Goal: Transaction & Acquisition: Purchase product/service

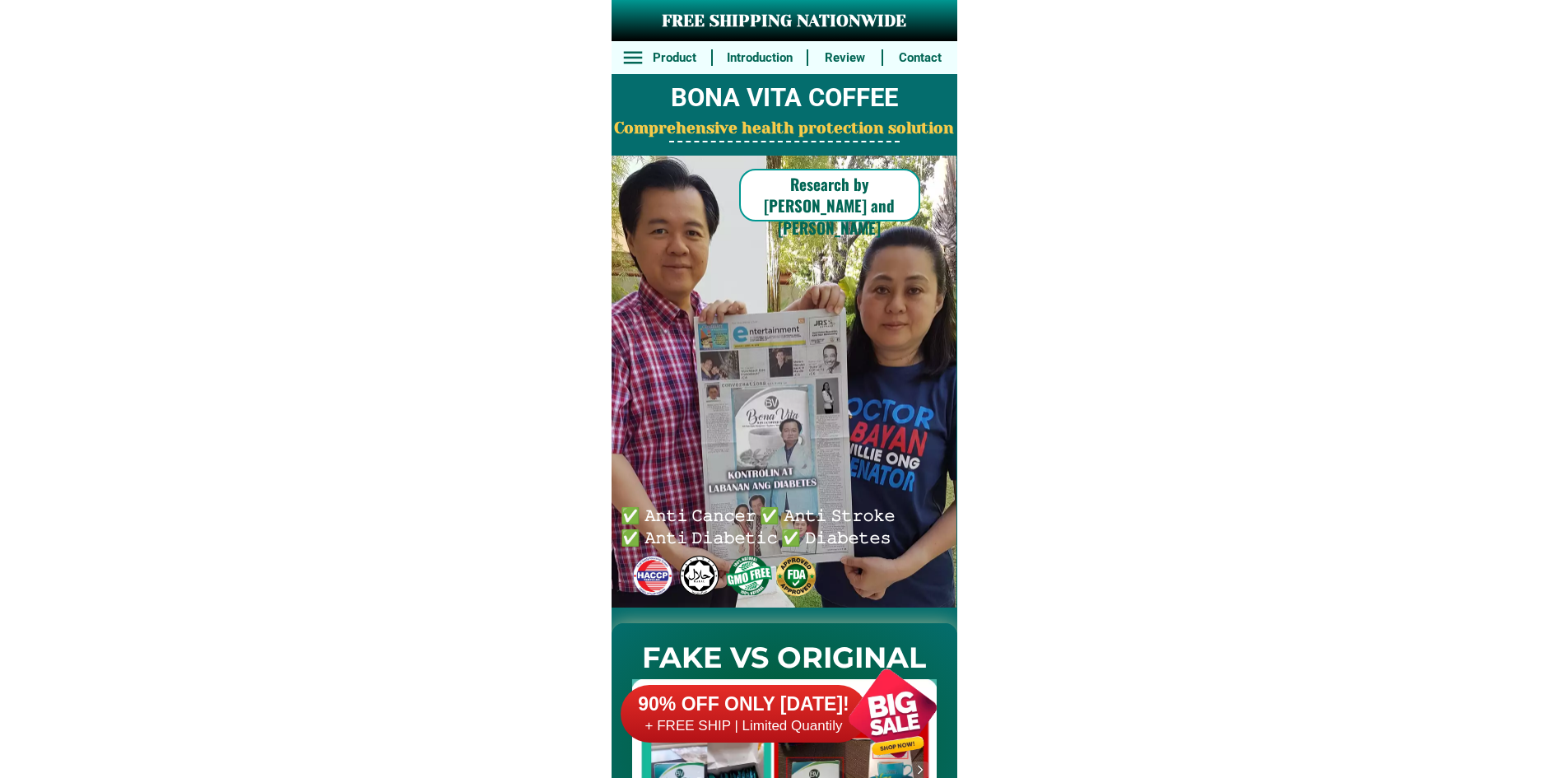
click at [861, 721] on div at bounding box center [893, 713] width 130 height 130
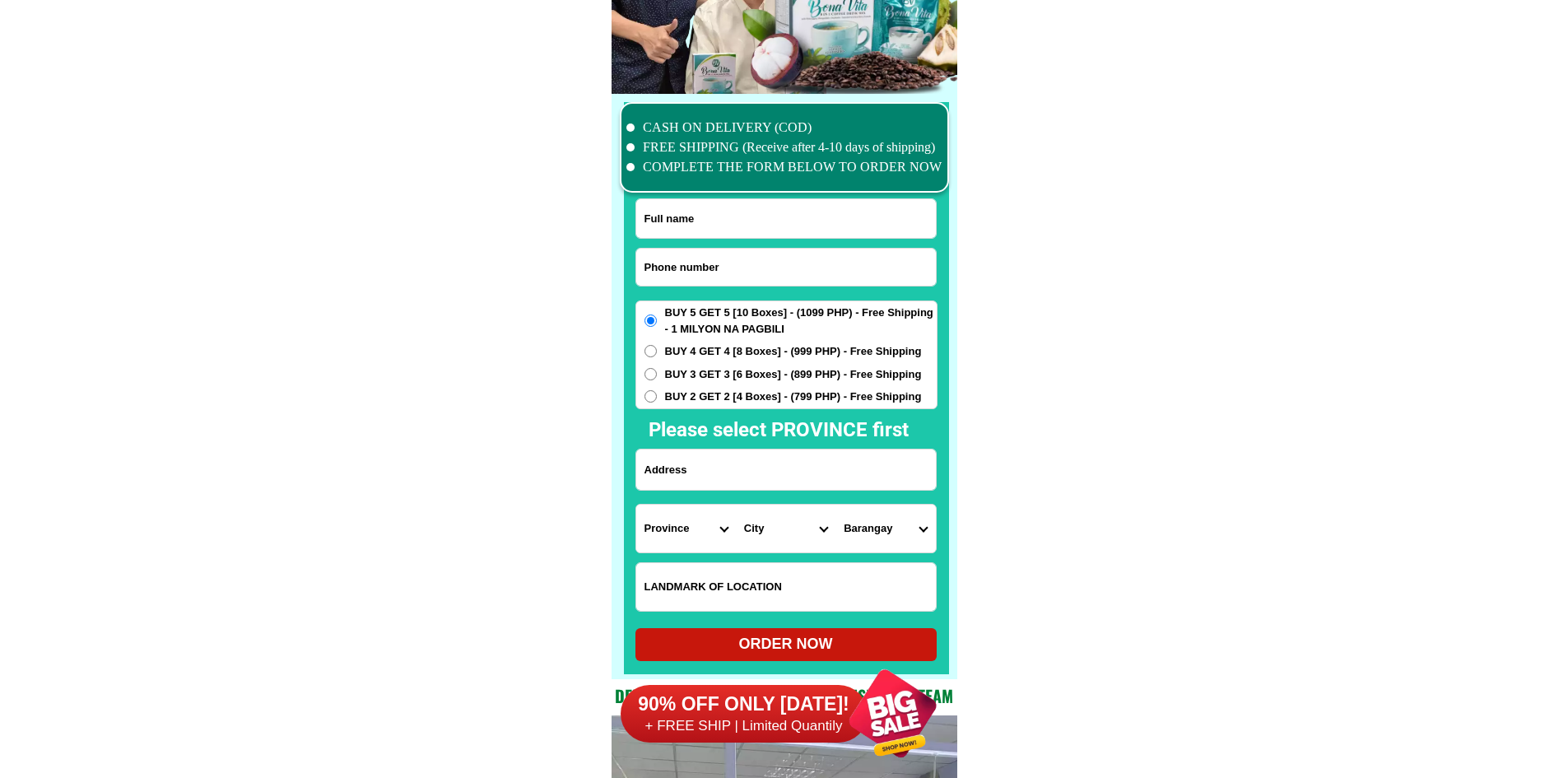
scroll to position [12795, 0]
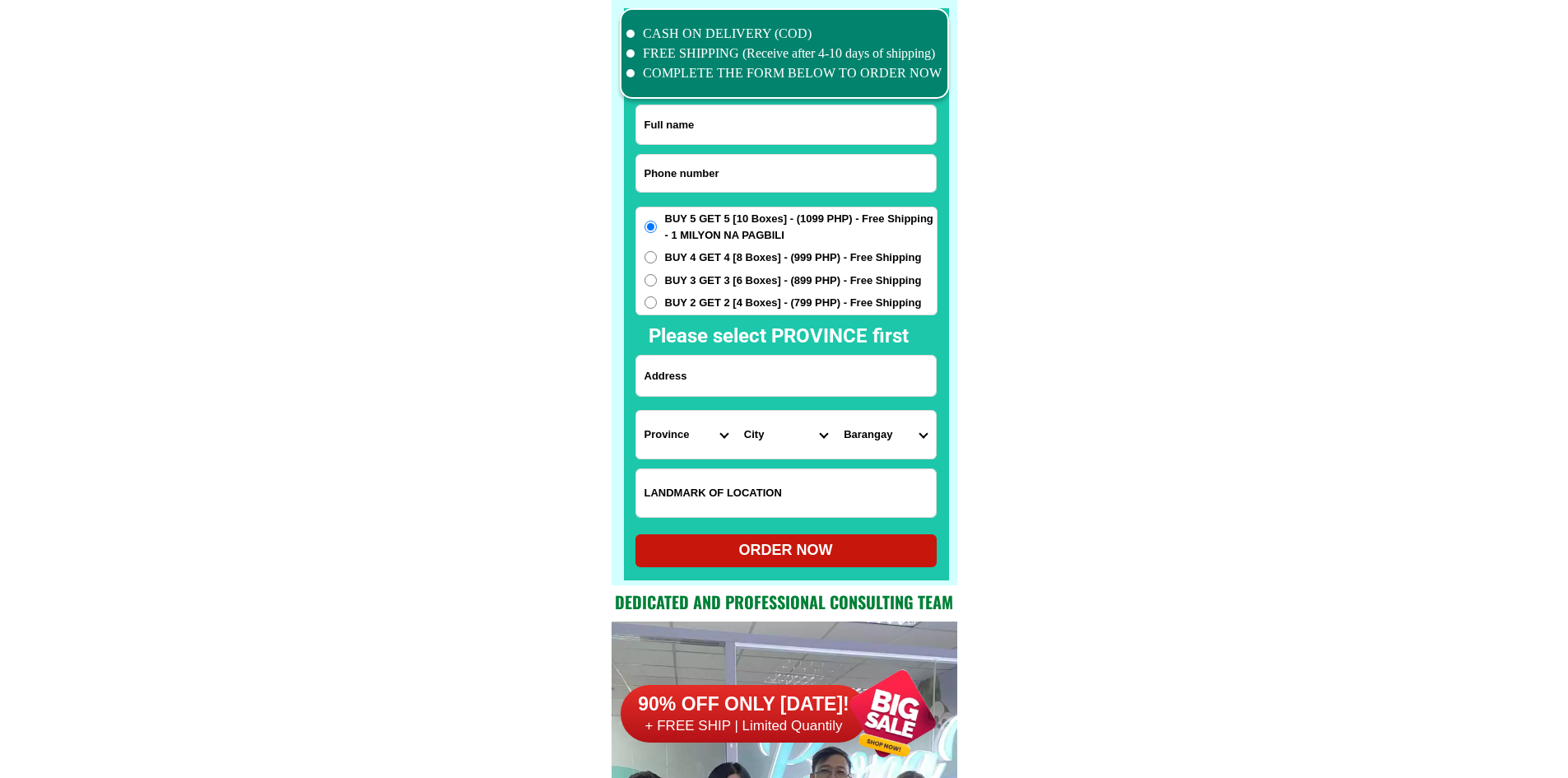
click at [727, 182] on input "Input phone_number" at bounding box center [786, 173] width 299 height 37
paste input "09056533440"
type input "09056533440"
drag, startPoint x: 773, startPoint y: 133, endPoint x: 756, endPoint y: 80, distance: 55.7
click at [773, 133] on input "Input full_name" at bounding box center [786, 125] width 299 height 38
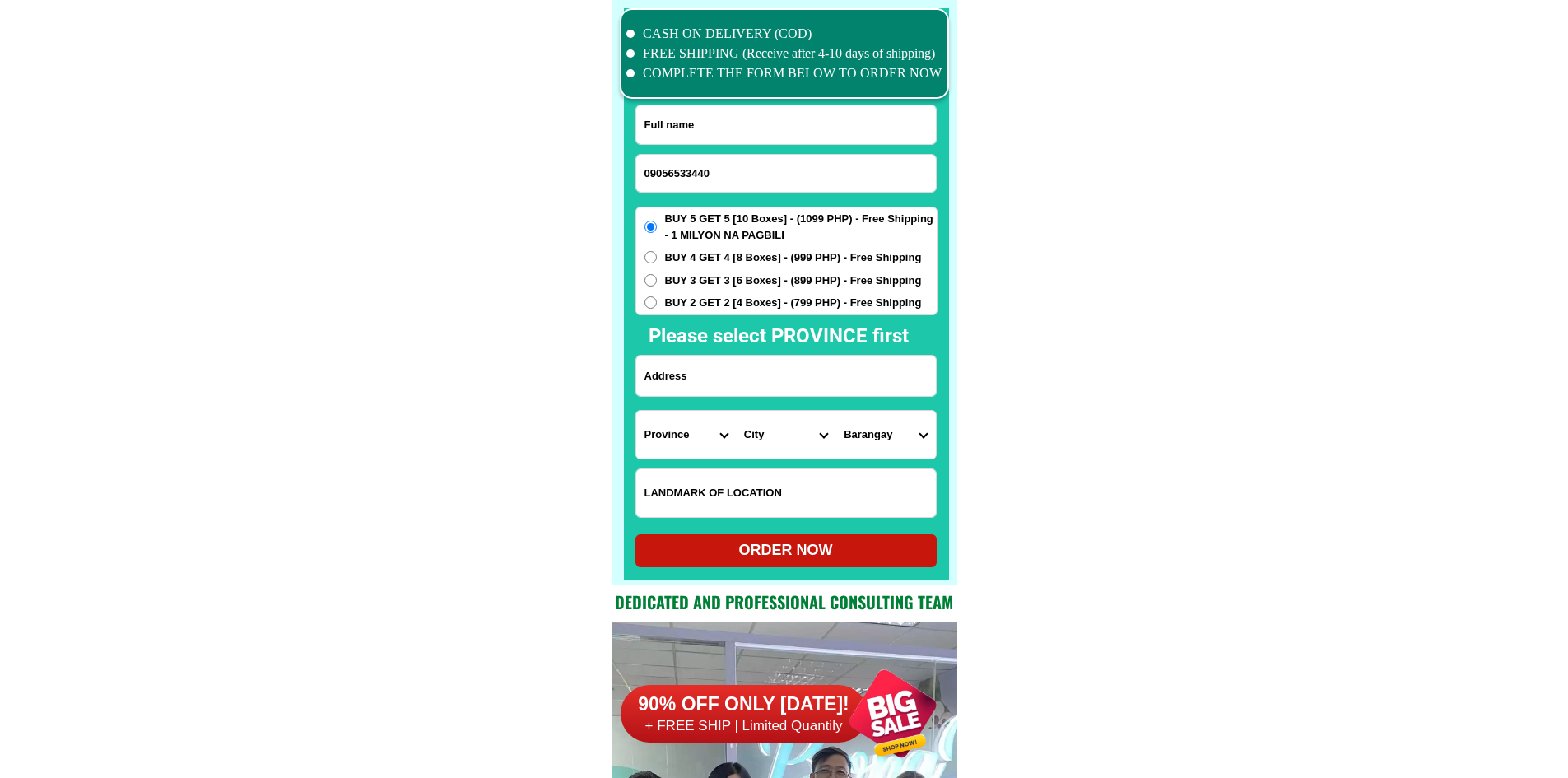
paste input "[PERSON_NAME]"
type input "[PERSON_NAME]"
click at [752, 383] on input "Input address" at bounding box center [786, 376] width 299 height 40
paste input "saimona usop barangay tapayan sultan mastura mag"
type input "saimona usop barangay tapayan sultan mastura mag"
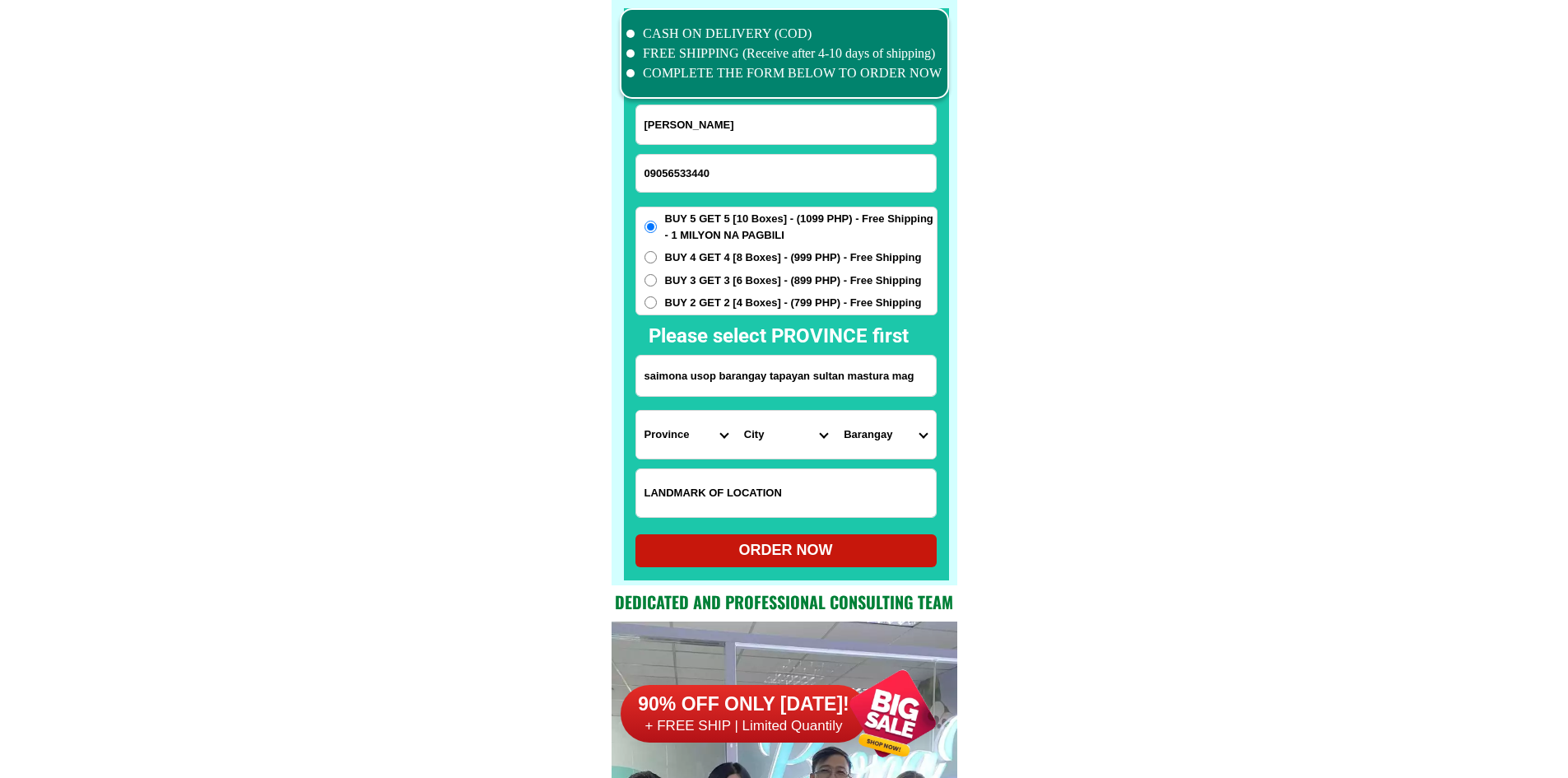
click at [704, 439] on select "Province [GEOGRAPHIC_DATA] [GEOGRAPHIC_DATA] [GEOGRAPHIC_DATA] [GEOGRAPHIC_DATA…" at bounding box center [686, 434] width 99 height 47
select select "63_189"
click at [637, 410] on select "Province [GEOGRAPHIC_DATA] [GEOGRAPHIC_DATA] [GEOGRAPHIC_DATA] [GEOGRAPHIC_DATA…" at bounding box center [686, 434] width 99 height 47
click at [792, 442] on select "City Bagumbayan Columbio Isulan Kalamansig Lambayong Lebak Lutayan Palimbang Pr…" at bounding box center [785, 434] width 99 height 47
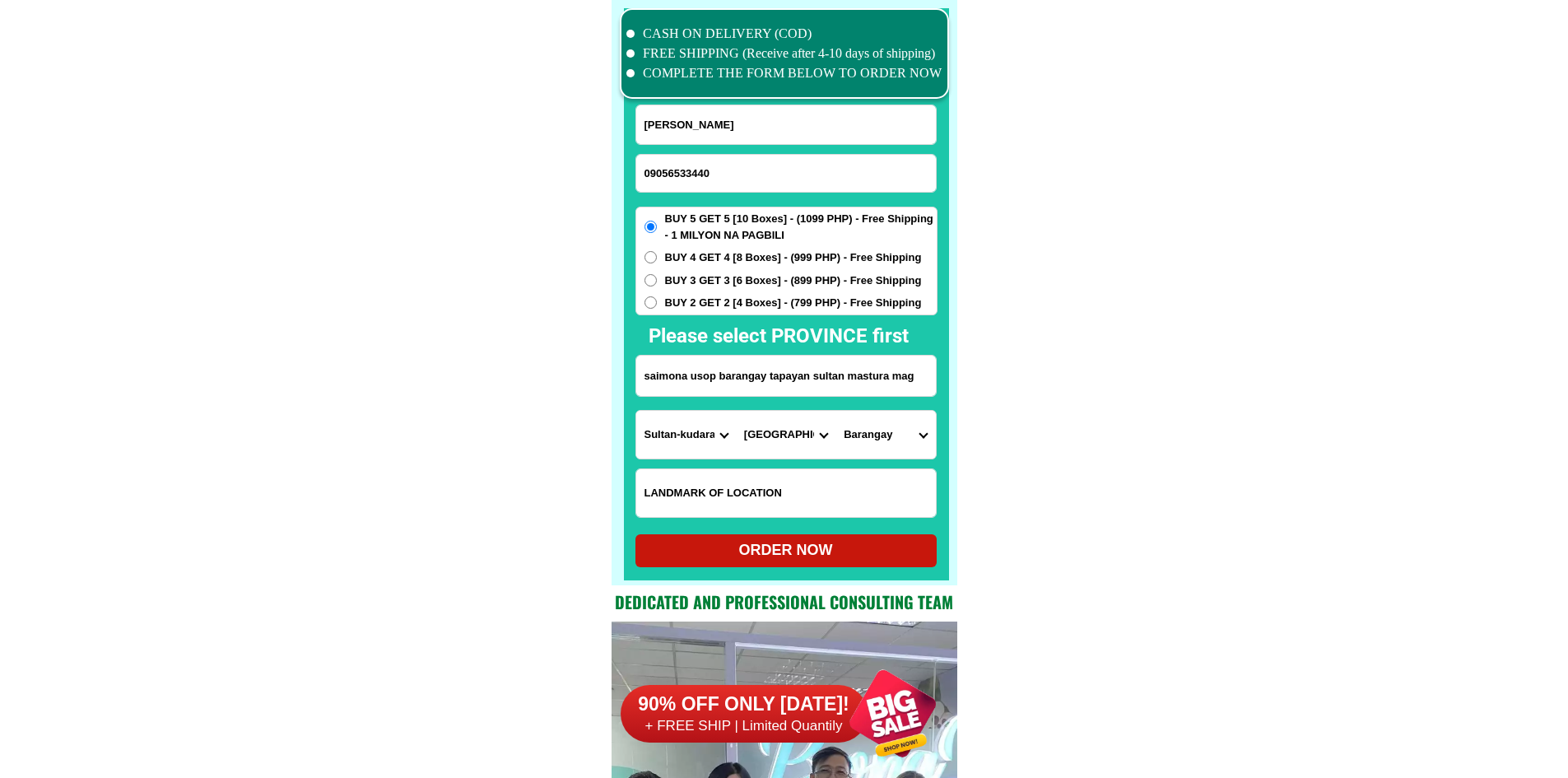
click at [695, 442] on select "Province [GEOGRAPHIC_DATA] [GEOGRAPHIC_DATA] [GEOGRAPHIC_DATA] [GEOGRAPHIC_DATA…" at bounding box center [686, 434] width 99 height 47
click at [637, 410] on select "Province [GEOGRAPHIC_DATA] [GEOGRAPHIC_DATA] [GEOGRAPHIC_DATA] [GEOGRAPHIC_DATA…" at bounding box center [686, 434] width 99 height 47
click at [814, 451] on select "City Bagumbayan Columbio Isulan Kalamansig Lambayong Lebak Lutayan Palimbang Pr…" at bounding box center [785, 434] width 99 height 47
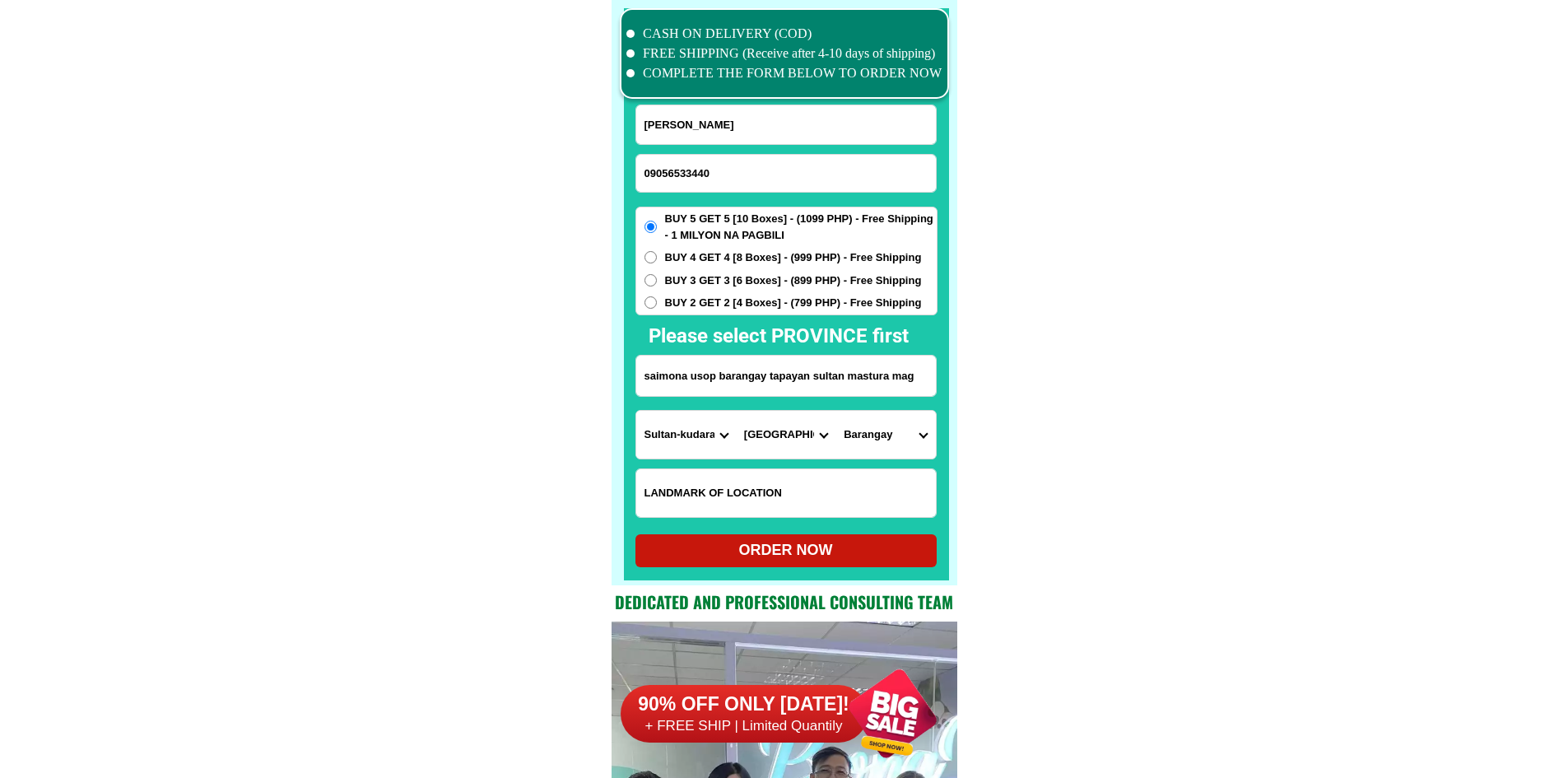
click at [814, 451] on select "City Bagumbayan Columbio Isulan Kalamansig Lambayong Lebak Lutayan Palimbang Pr…" at bounding box center [785, 434] width 99 height 47
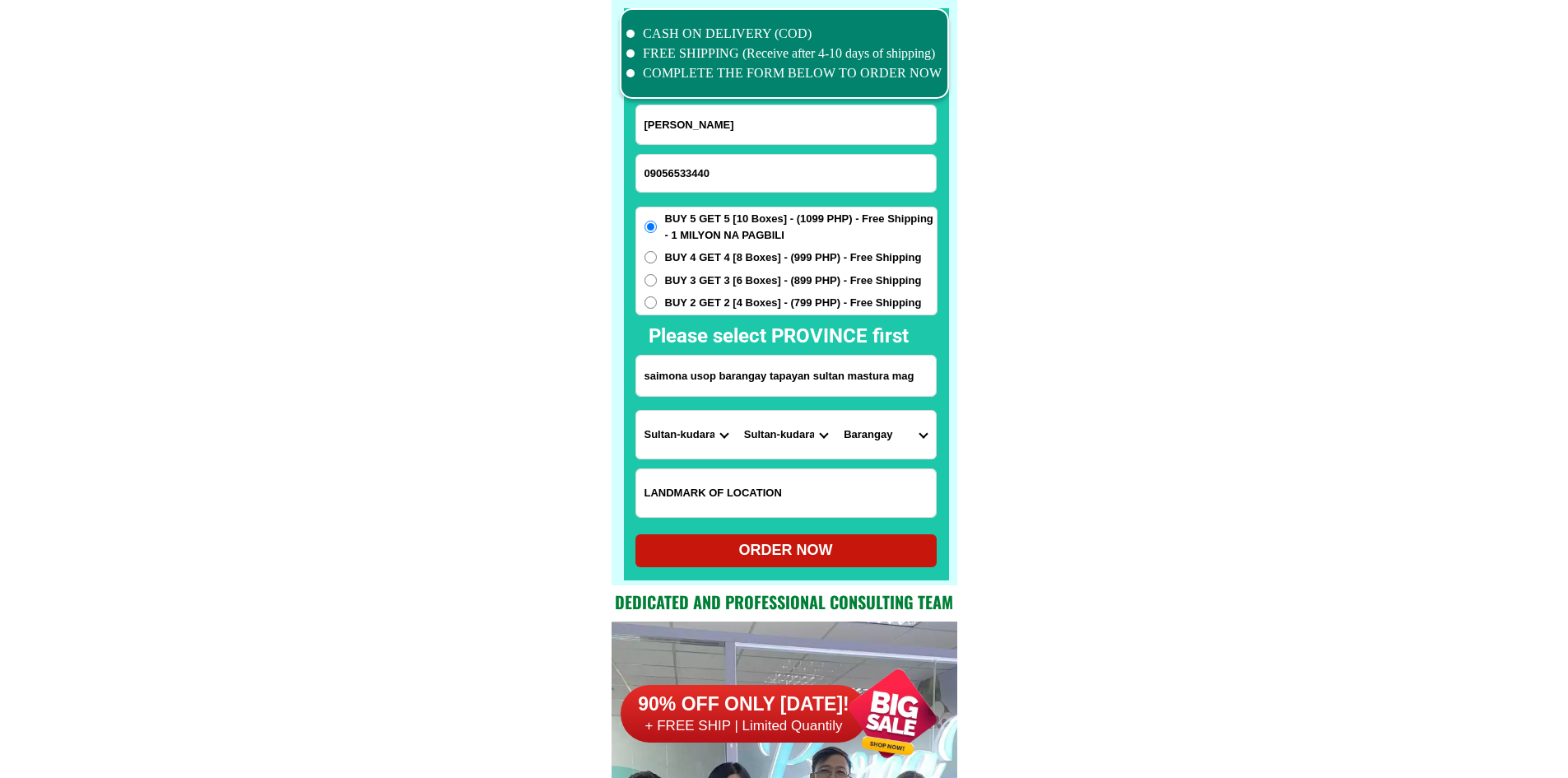
click at [814, 451] on select "City Bagumbayan Columbio Isulan Kalamansig Lambayong Lebak Lutayan Palimbang Pr…" at bounding box center [785, 434] width 99 height 47
click at [798, 390] on input "saimona usop barangay tapayan sultan mastura mag" at bounding box center [786, 376] width 299 height 40
click at [792, 439] on select "City Bagumbayan Columbio Isulan Kalamansig Lambayong Lebak Lutayan Palimbang Pr…" at bounding box center [785, 434] width 99 height 47
select select "63_1896268"
click at [792, 439] on select "City Bagumbayan Columbio Isulan Kalamansig Lambayong Lebak Lutayan Palimbang Pr…" at bounding box center [785, 434] width 99 height 47
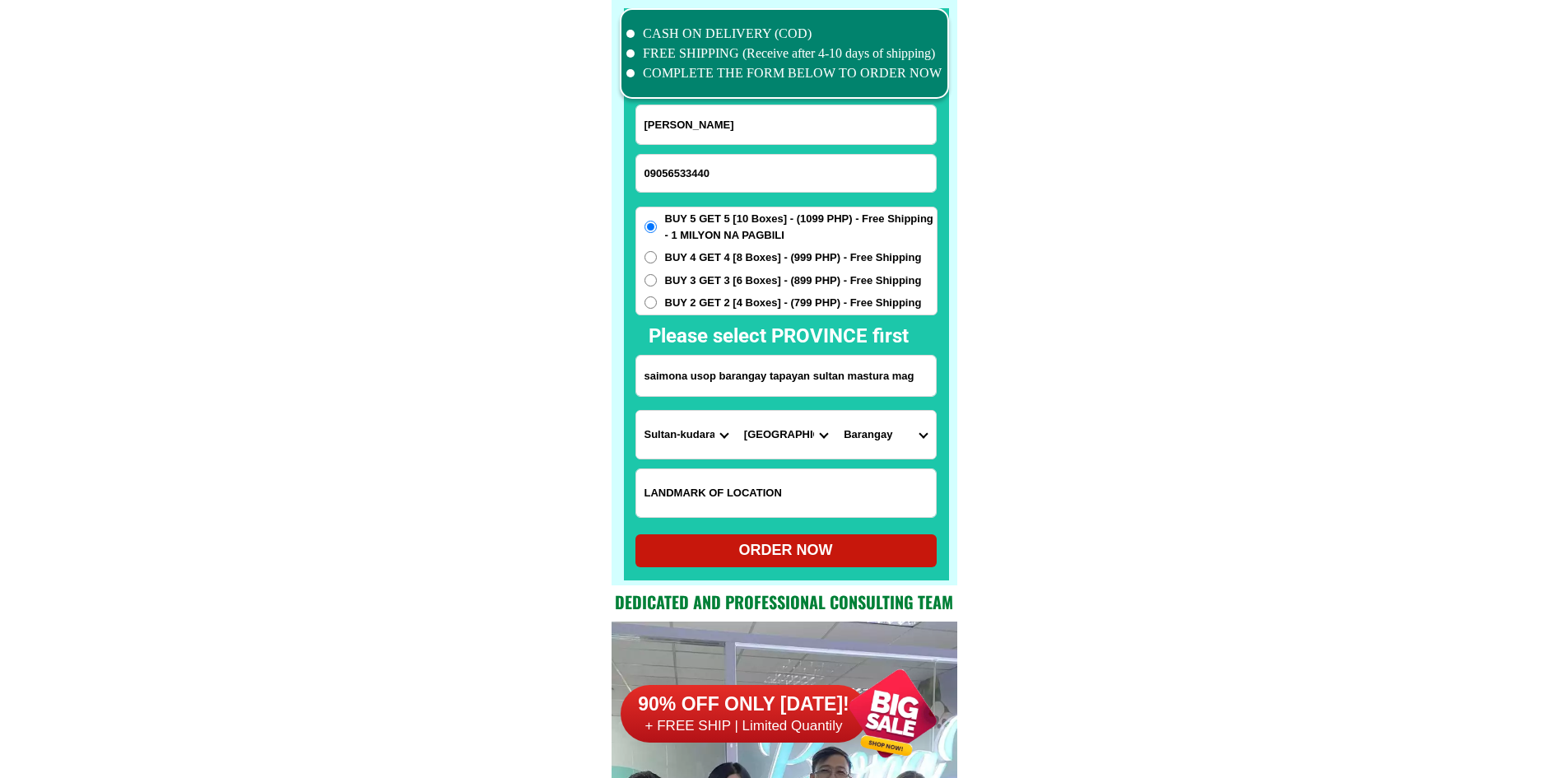
click at [661, 439] on select "Province [GEOGRAPHIC_DATA] [GEOGRAPHIC_DATA] [GEOGRAPHIC_DATA] [GEOGRAPHIC_DATA…" at bounding box center [686, 434] width 99 height 47
click at [637, 410] on select "Province [GEOGRAPHIC_DATA] [GEOGRAPHIC_DATA] [GEOGRAPHIC_DATA] [GEOGRAPHIC_DATA…" at bounding box center [686, 434] width 99 height 47
click at [798, 431] on select "City Bagumbayan Columbio Isulan Kalamansig Lambayong Lebak Lutayan Palimbang Pr…" at bounding box center [785, 434] width 99 height 47
click at [667, 445] on select "Province [GEOGRAPHIC_DATA] [GEOGRAPHIC_DATA] [GEOGRAPHIC_DATA] [GEOGRAPHIC_DATA…" at bounding box center [686, 434] width 99 height 47
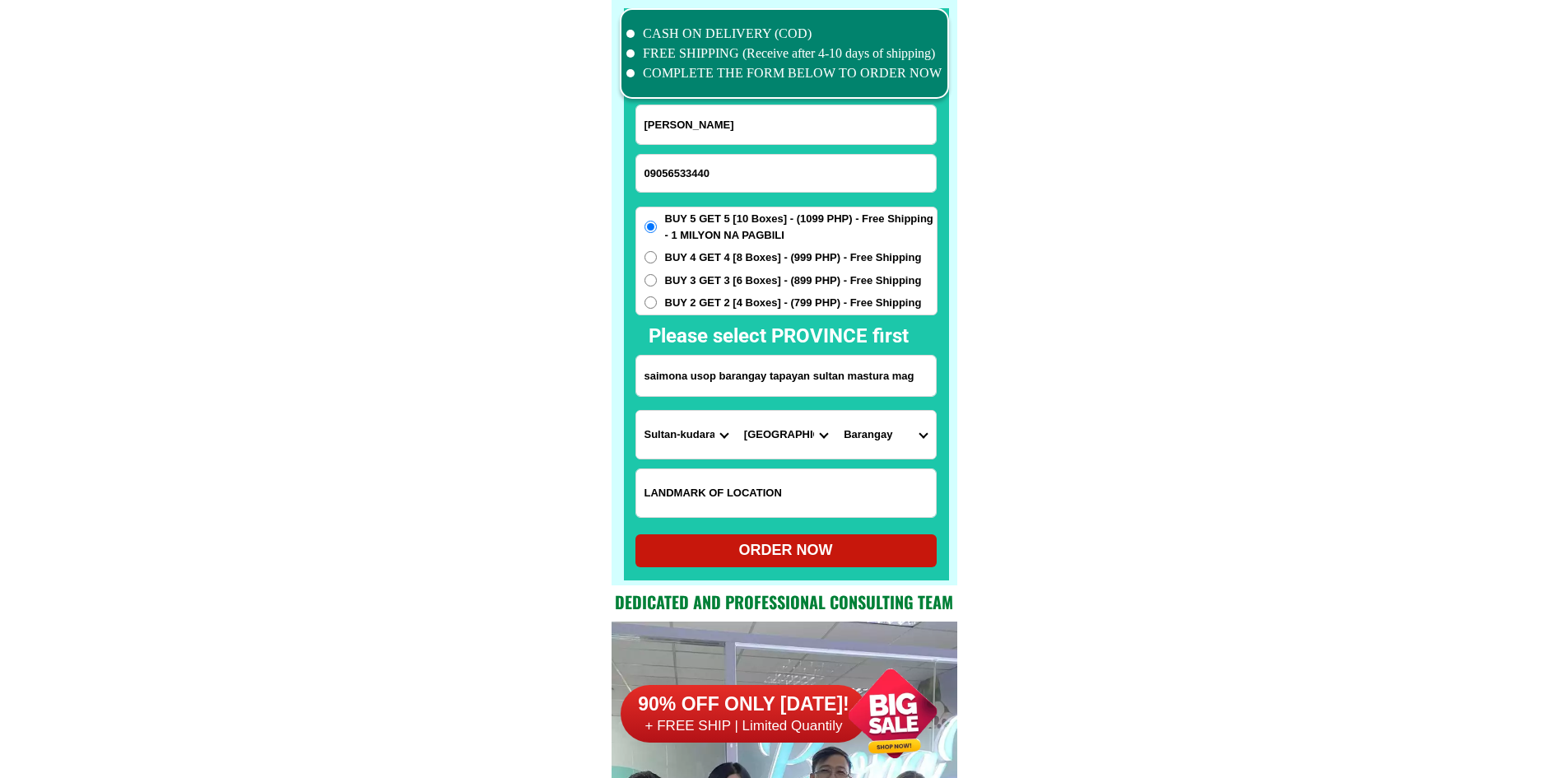
click at [637, 410] on select "Province [GEOGRAPHIC_DATA] [GEOGRAPHIC_DATA] [GEOGRAPHIC_DATA] [GEOGRAPHIC_DATA…" at bounding box center [686, 434] width 99 height 47
click at [677, 442] on select "Province [GEOGRAPHIC_DATA] [GEOGRAPHIC_DATA] [GEOGRAPHIC_DATA] [GEOGRAPHIC_DATA…" at bounding box center [686, 434] width 99 height 47
select select "63_516"
click at [784, 430] on select "City Ampatuan Barira Buldon Buluan [PERSON_NAME]-[PERSON_NAME]-anggal-midtimban…" at bounding box center [785, 434] width 99 height 47
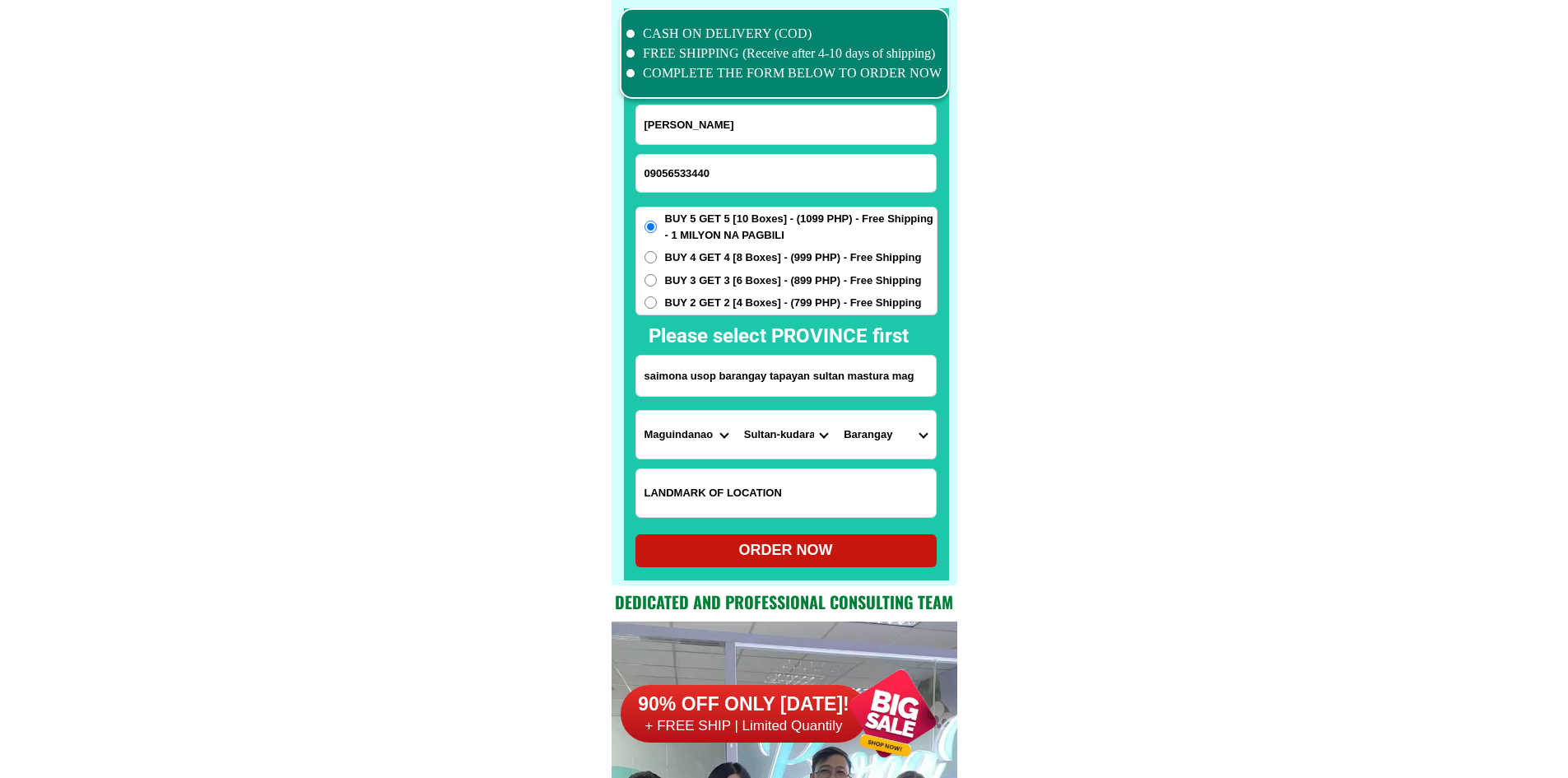
click at [736, 410] on select "City Ampatuan Barira Buldon Buluan [PERSON_NAME]-[PERSON_NAME]-anggal-midtimban…" at bounding box center [785, 434] width 99 height 47
click at [822, 447] on select "City Ampatuan Barira Buldon Buluan [PERSON_NAME]-[PERSON_NAME]-anggal-midtimban…" at bounding box center [785, 434] width 99 height 47
select select "63_5161831"
click at [901, 436] on select "Barangay Balut Boliok Bungabong Dagurongan Kirkir Macabico (macabiso) Namuken S…" at bounding box center [885, 434] width 99 height 47
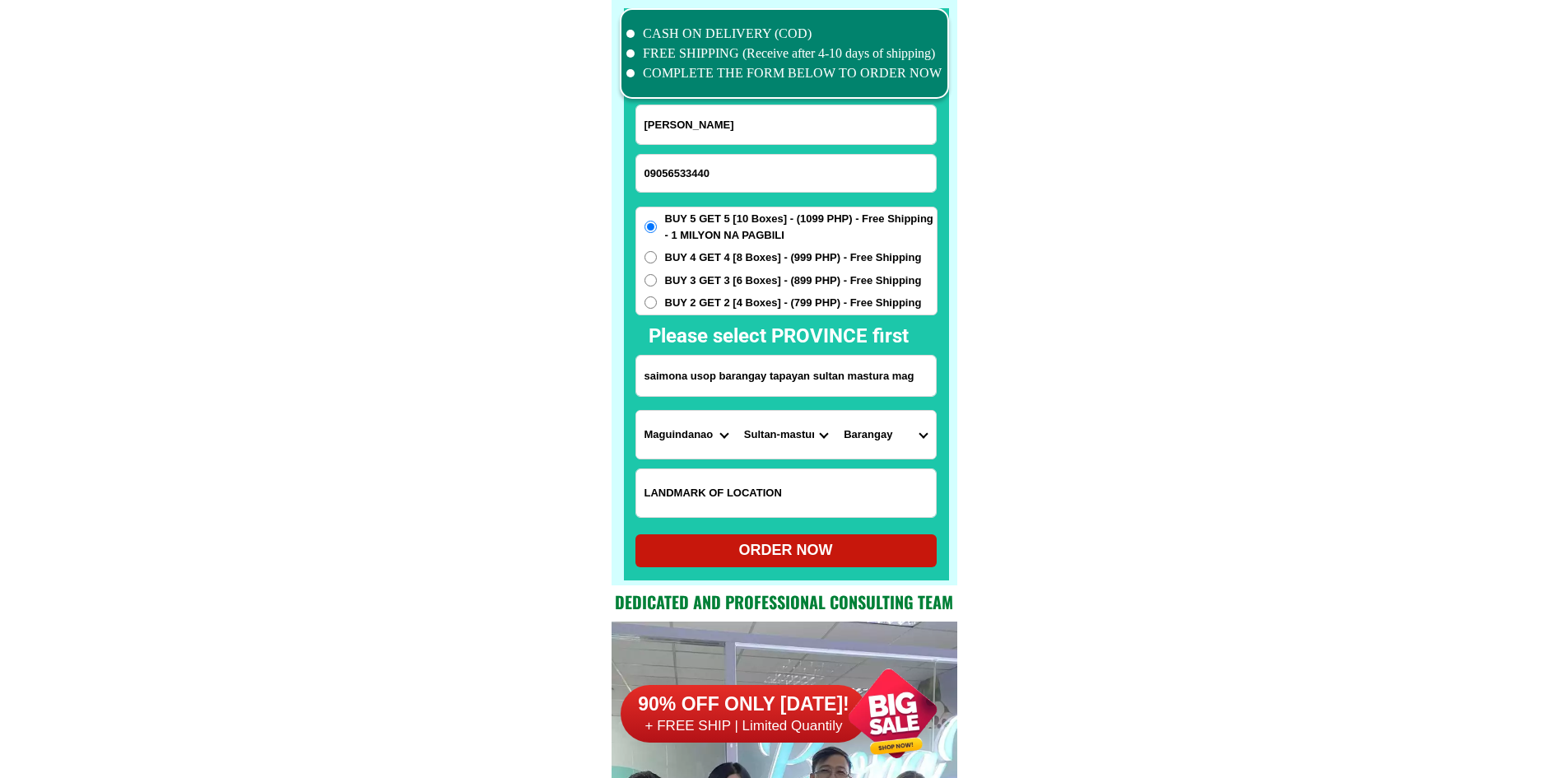
select select "63_51618318487"
click at [733, 555] on div "ORDER NOW" at bounding box center [786, 550] width 301 height 22
radio input "true"
